Goal: Transaction & Acquisition: Subscribe to service/newsletter

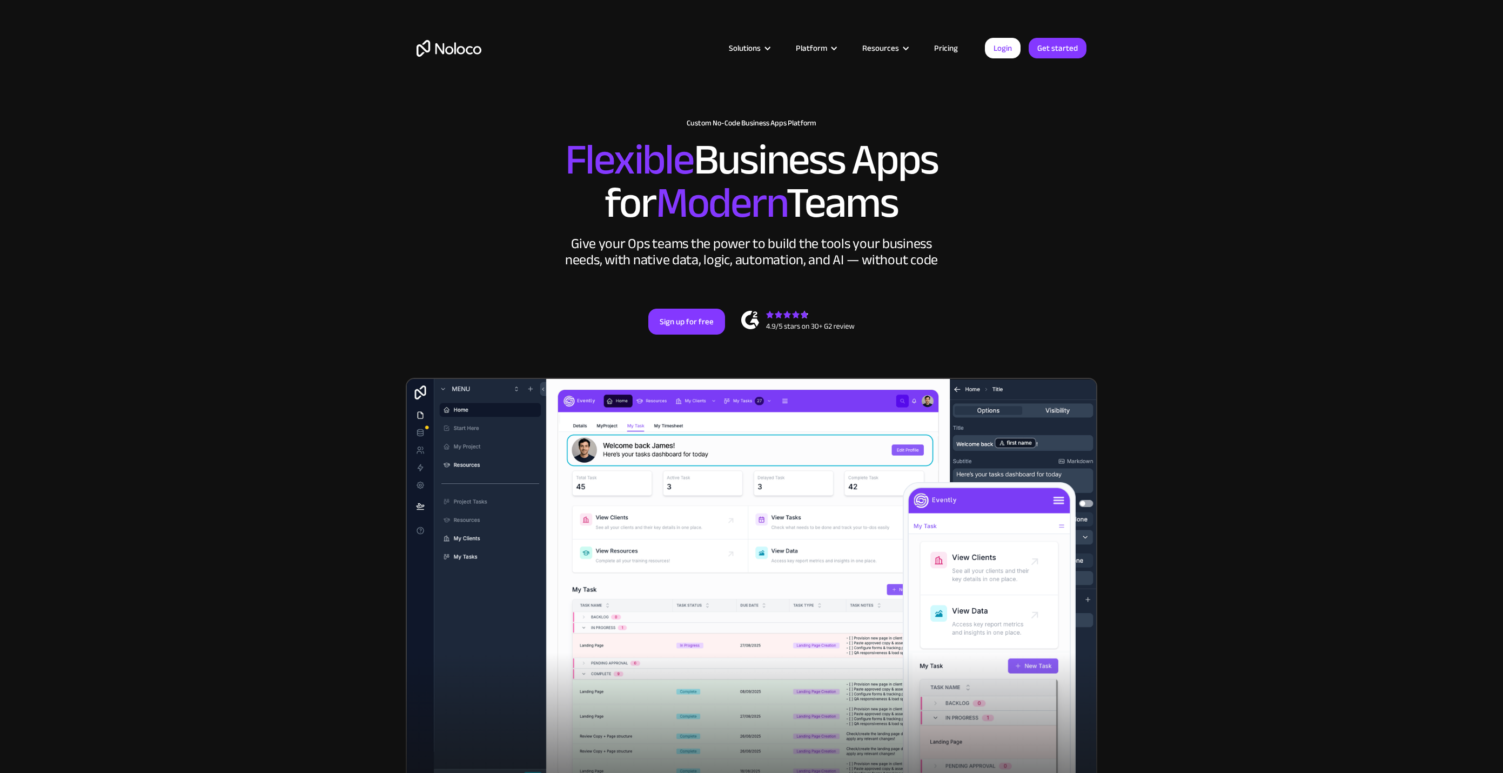
drag, startPoint x: 1153, startPoint y: 492, endPoint x: 1130, endPoint y: 163, distance: 329.8
click at [939, 48] on link "Pricing" at bounding box center [946, 48] width 51 height 14
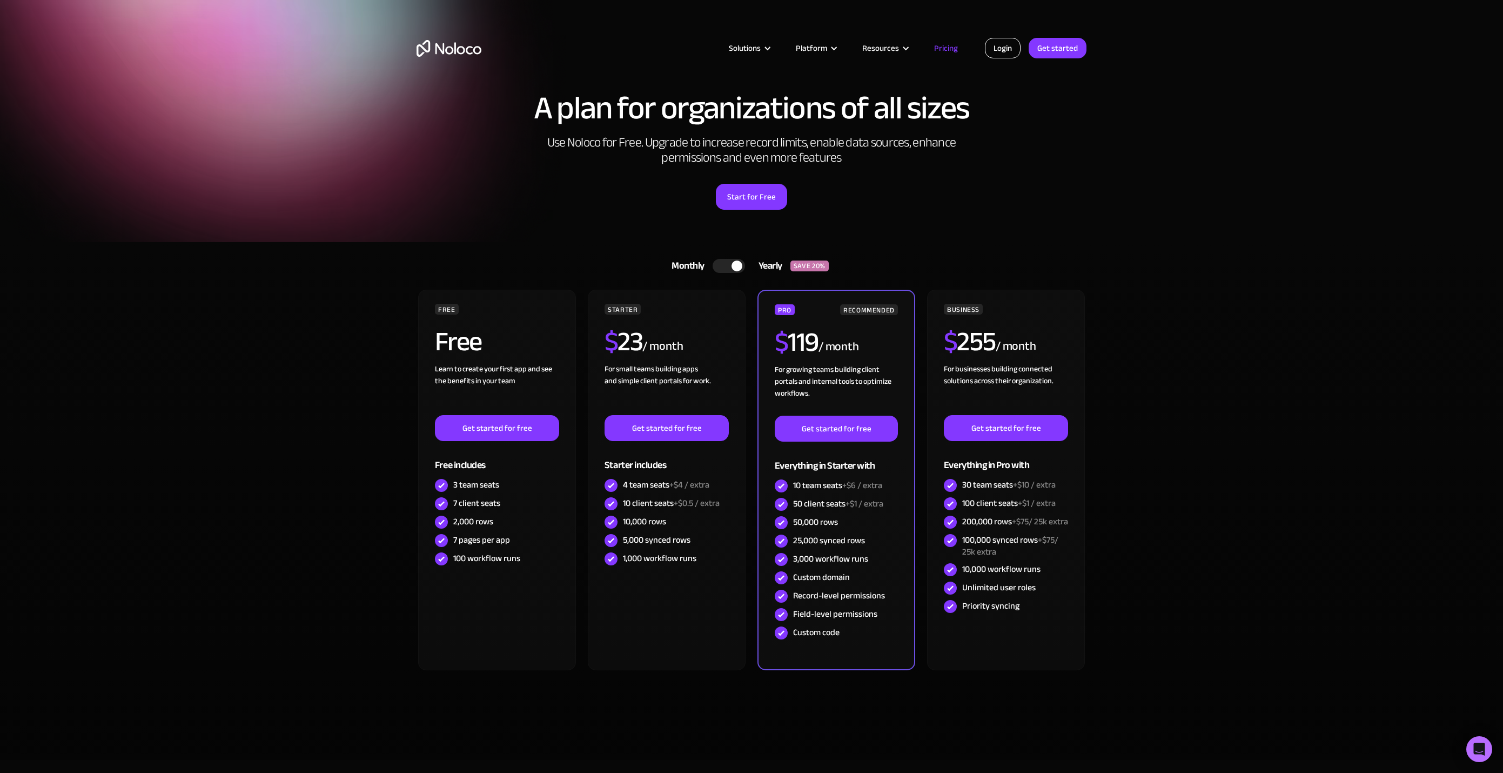
click at [1011, 51] on link "Login" at bounding box center [1003, 48] width 36 height 21
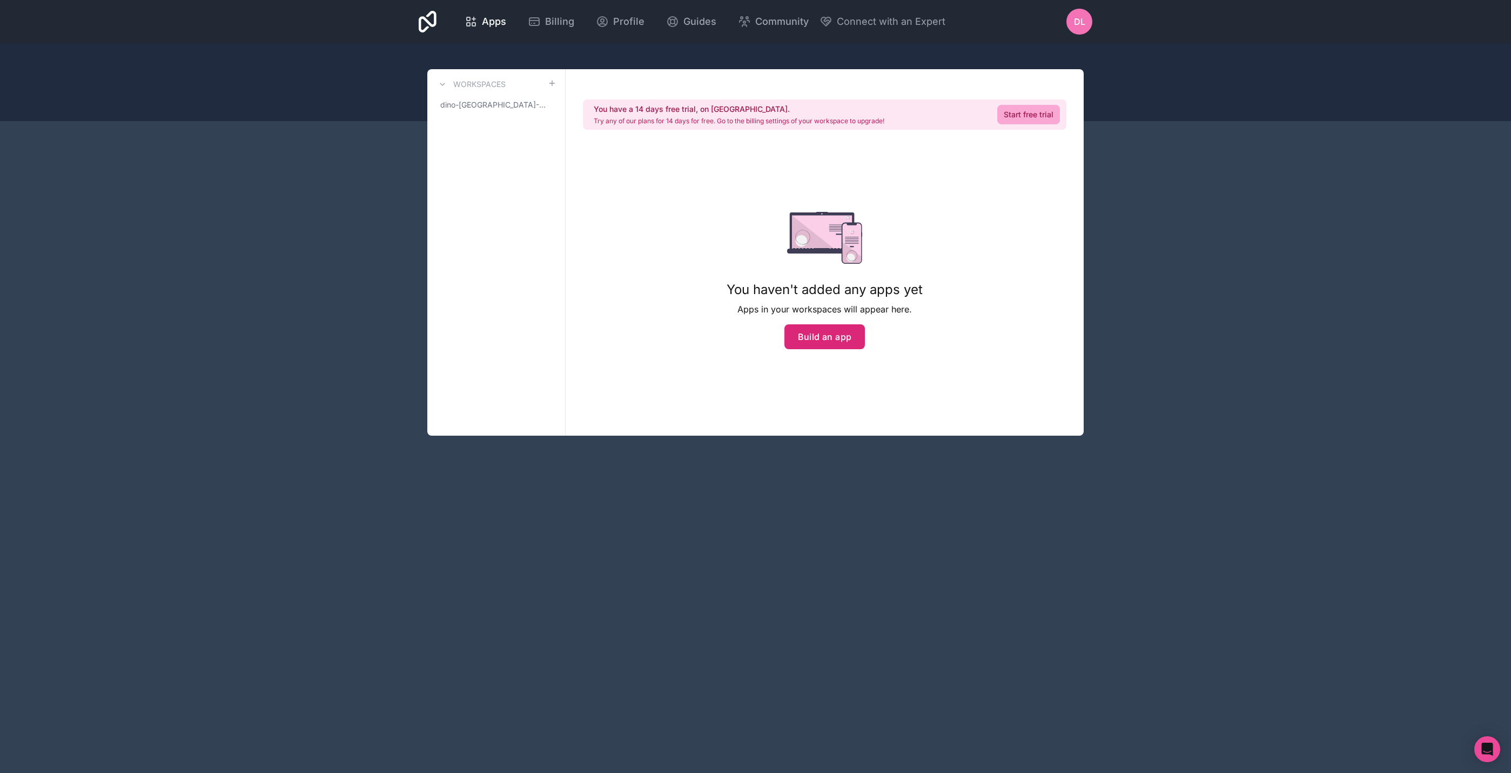
click at [814, 340] on button "Build an app" at bounding box center [824, 336] width 81 height 25
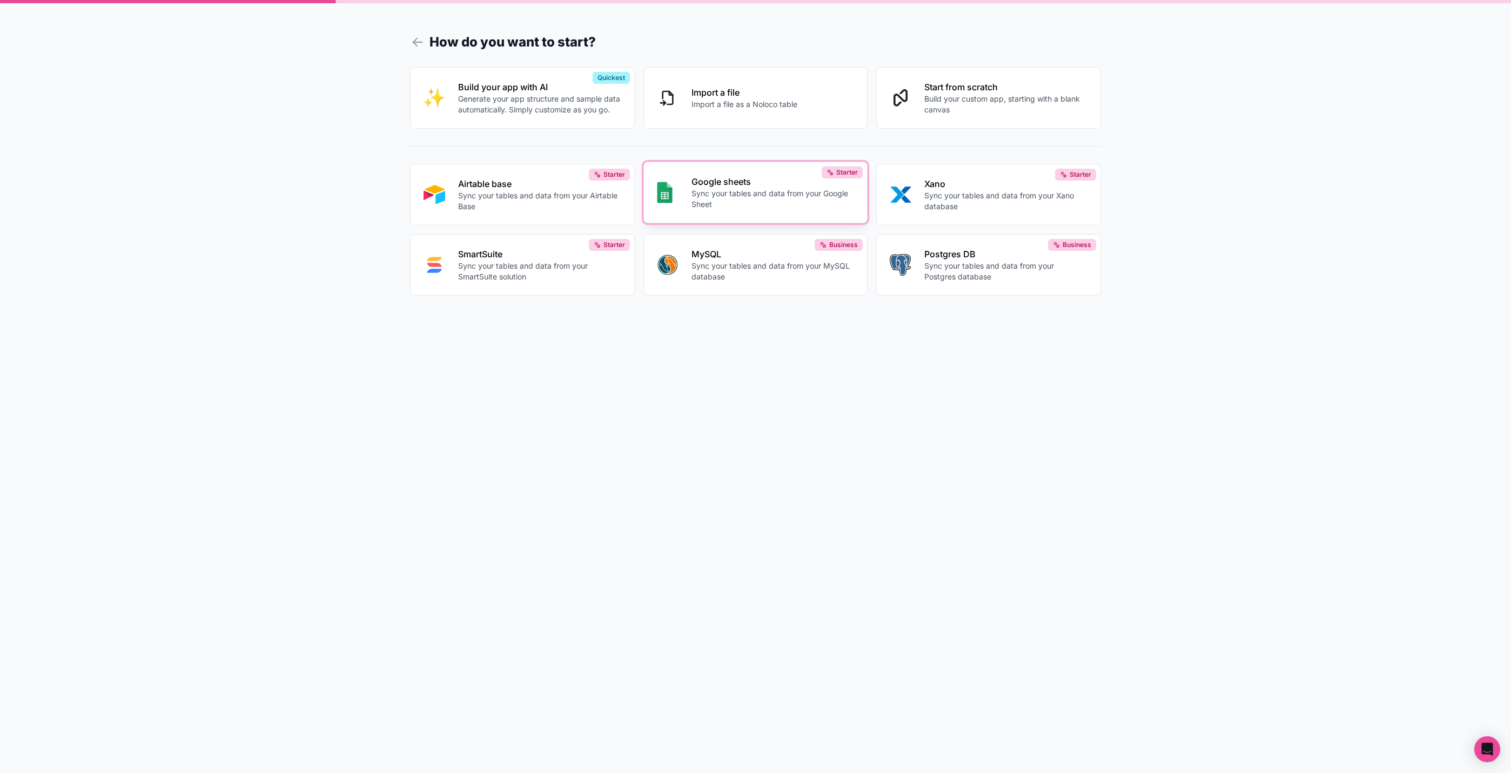
click at [765, 176] on p "Google sheets" at bounding box center [773, 181] width 163 height 13
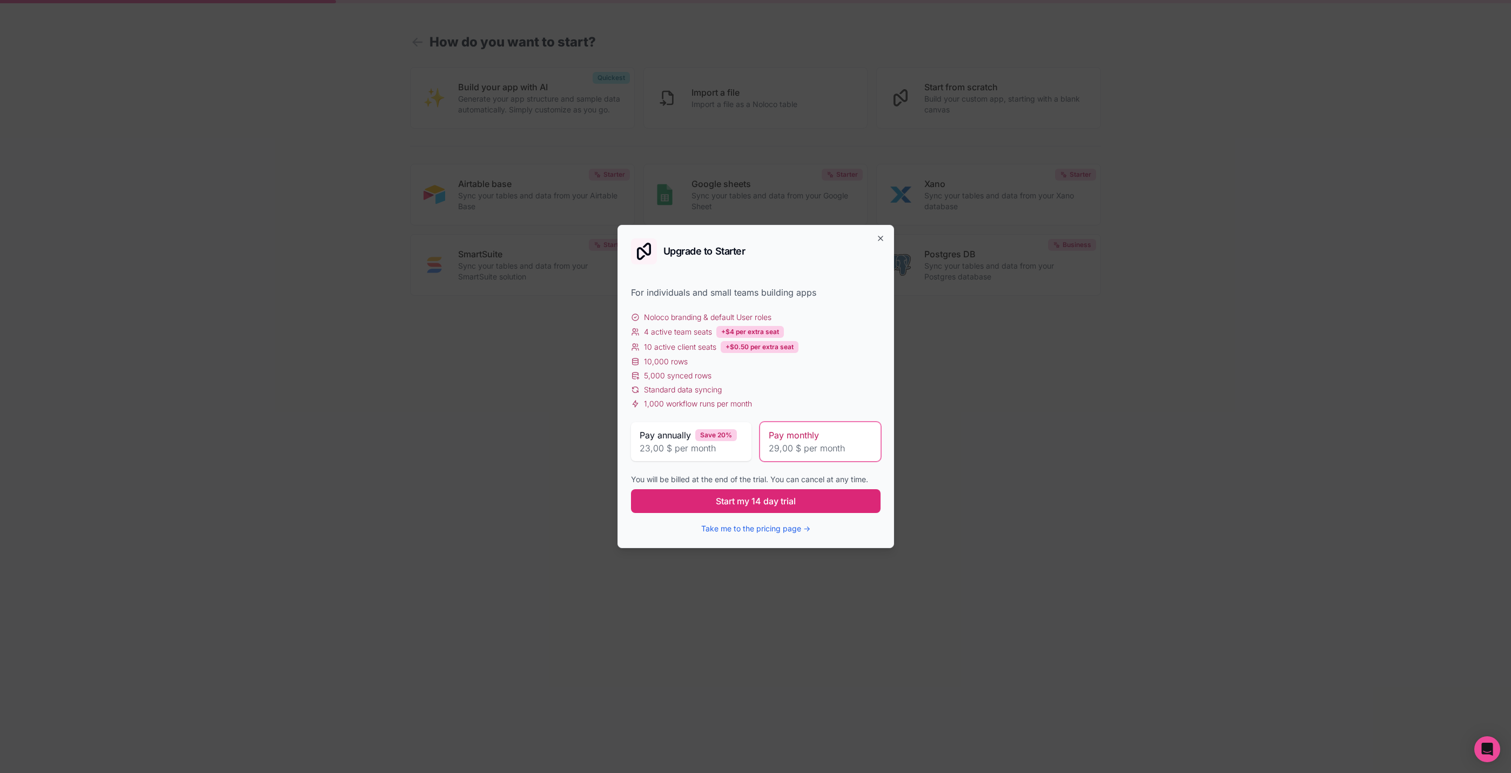
click at [782, 504] on span "Start my 14 day trial" at bounding box center [756, 500] width 80 height 13
